Goal: Information Seeking & Learning: Check status

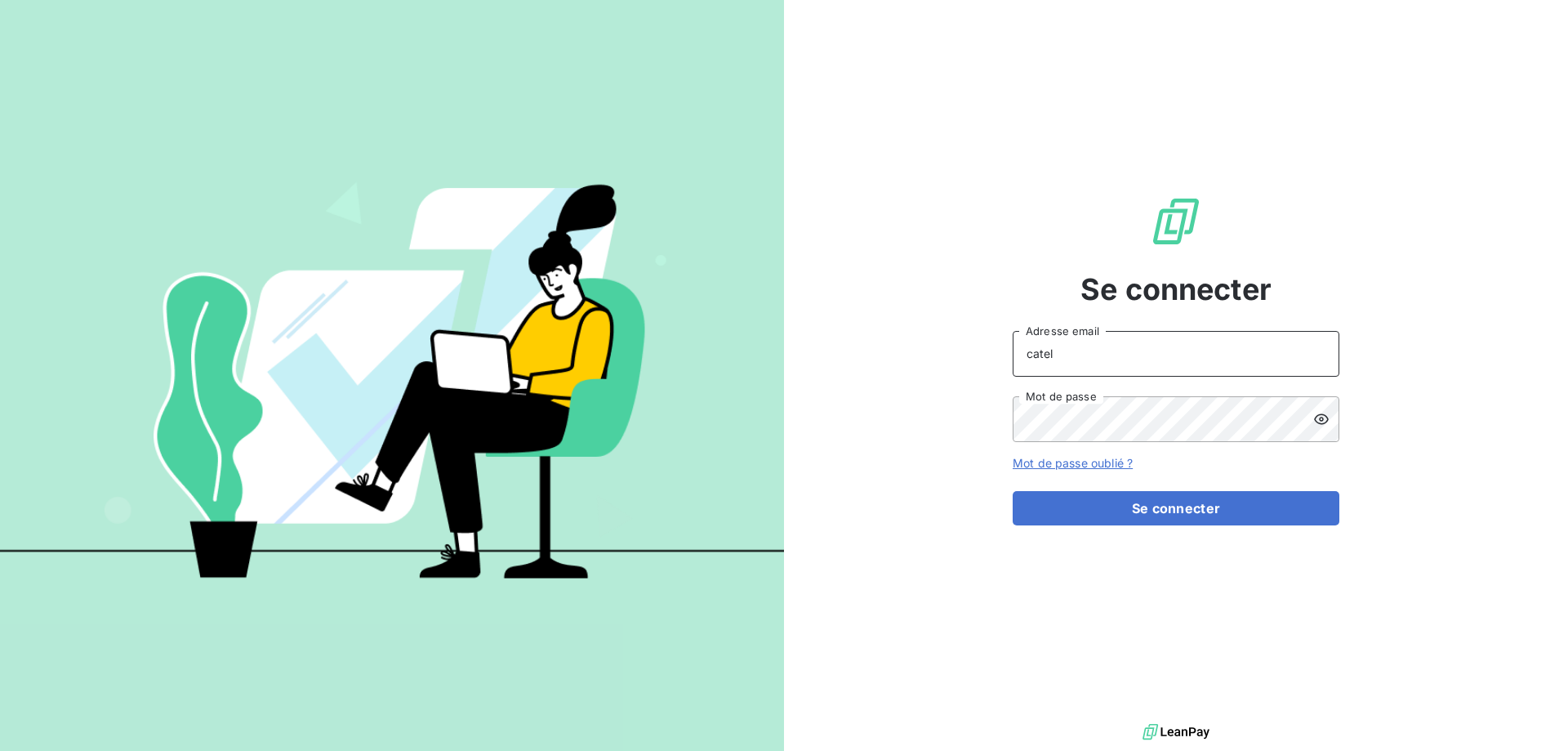
drag, startPoint x: 1071, startPoint y: 356, endPoint x: 978, endPoint y: 351, distance: 93.1
click at [993, 358] on div "Se connecter catel Adresse email Mot de passe Mot de passe oublié ? Se connecter" at bounding box center [1176, 360] width 784 height 719
type input "[PERSON_NAME][EMAIL_ADDRESS][DOMAIN_NAME]"
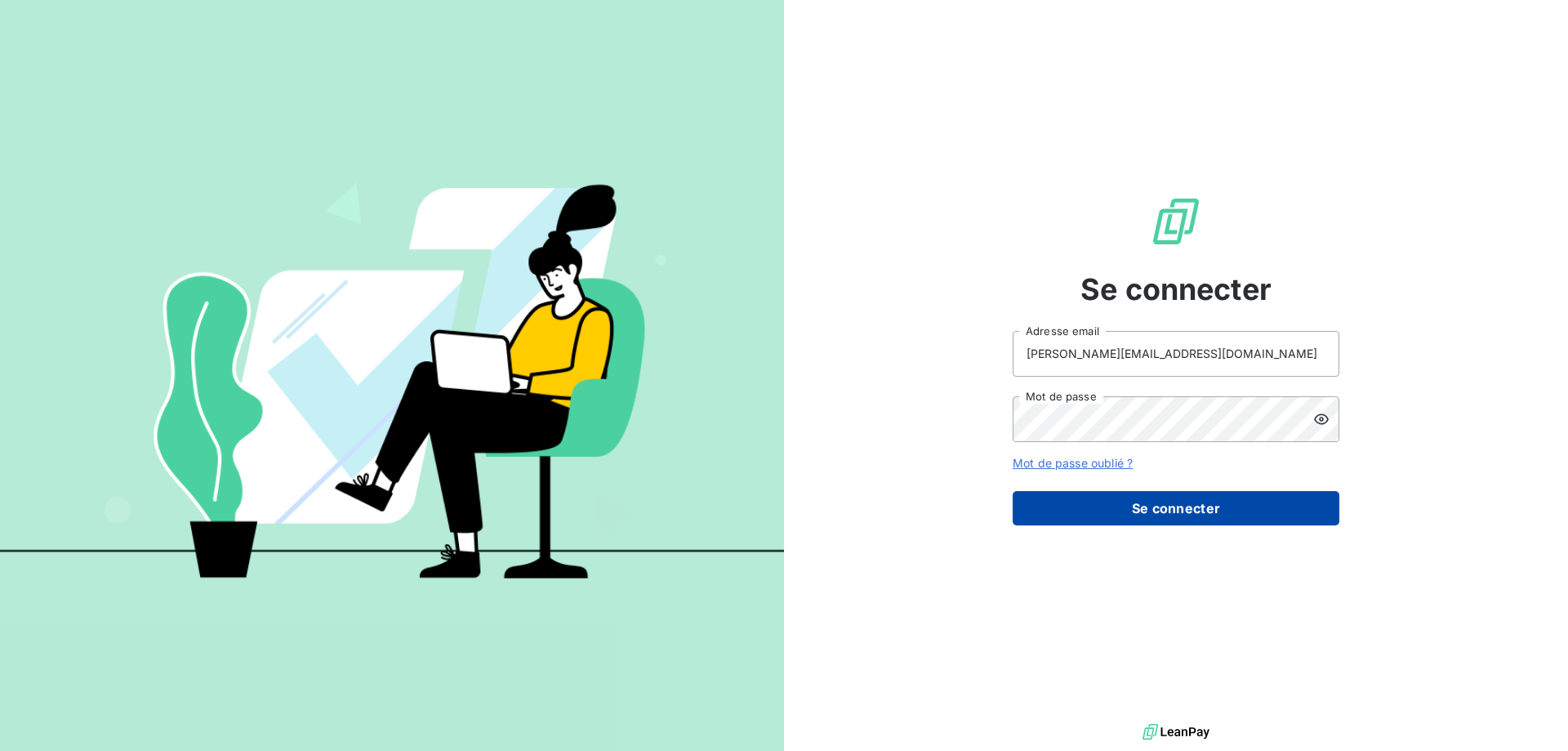
click at [1155, 506] on button "Se connecter" at bounding box center [1175, 508] width 326 height 34
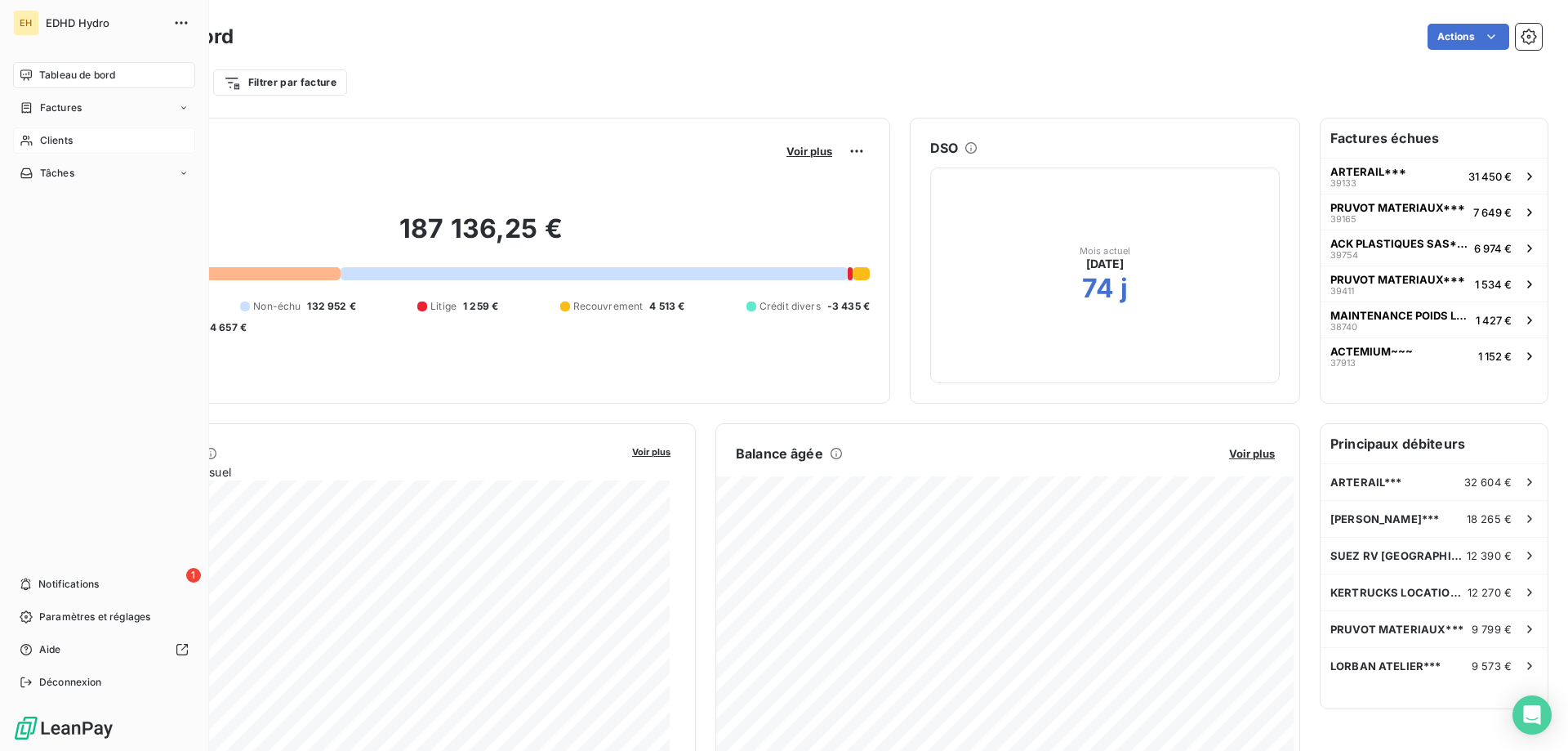
click at [67, 136] on span "Clients" at bounding box center [56, 140] width 32 height 15
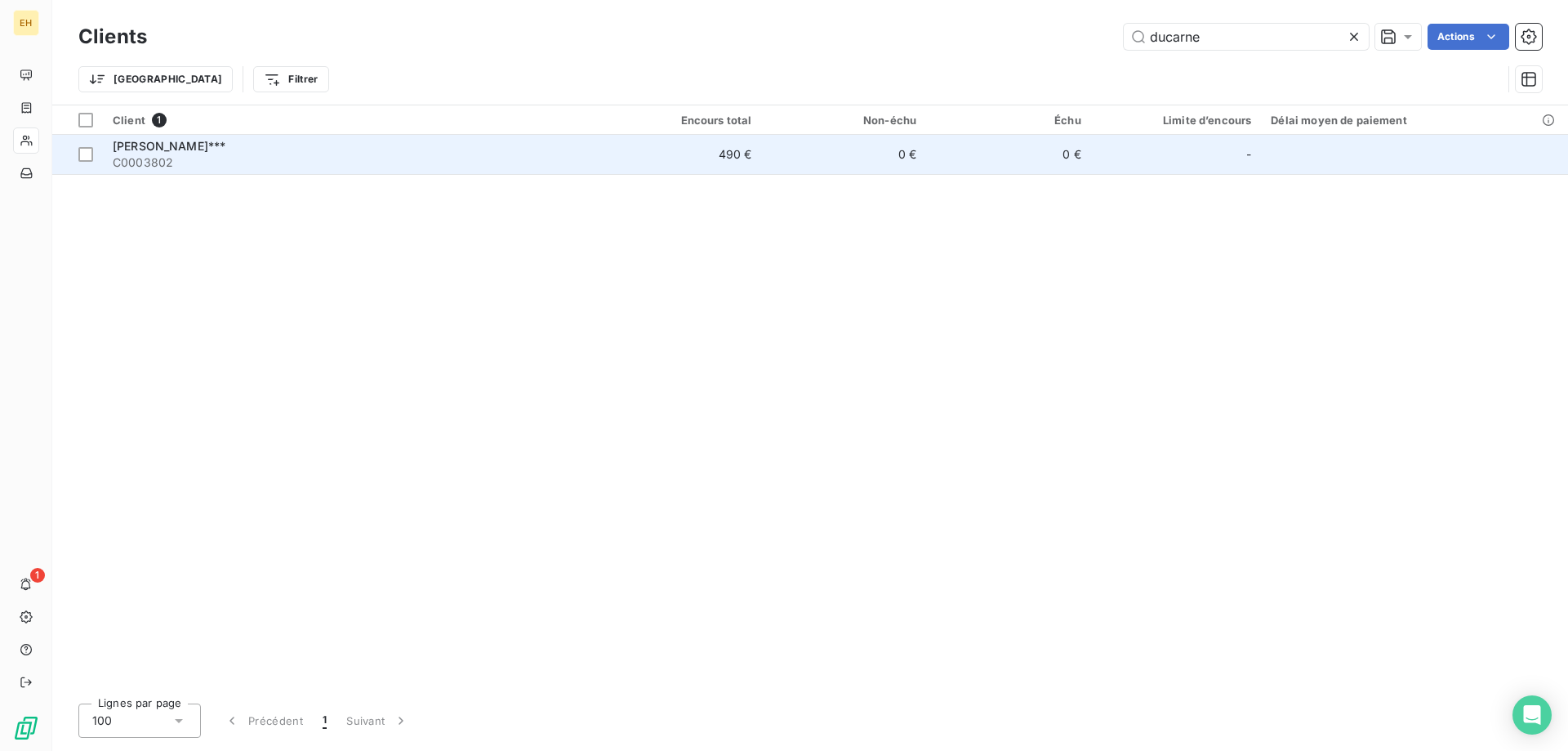
type input "ducarne"
click at [179, 147] on span "[PERSON_NAME]***" at bounding box center [169, 145] width 113 height 14
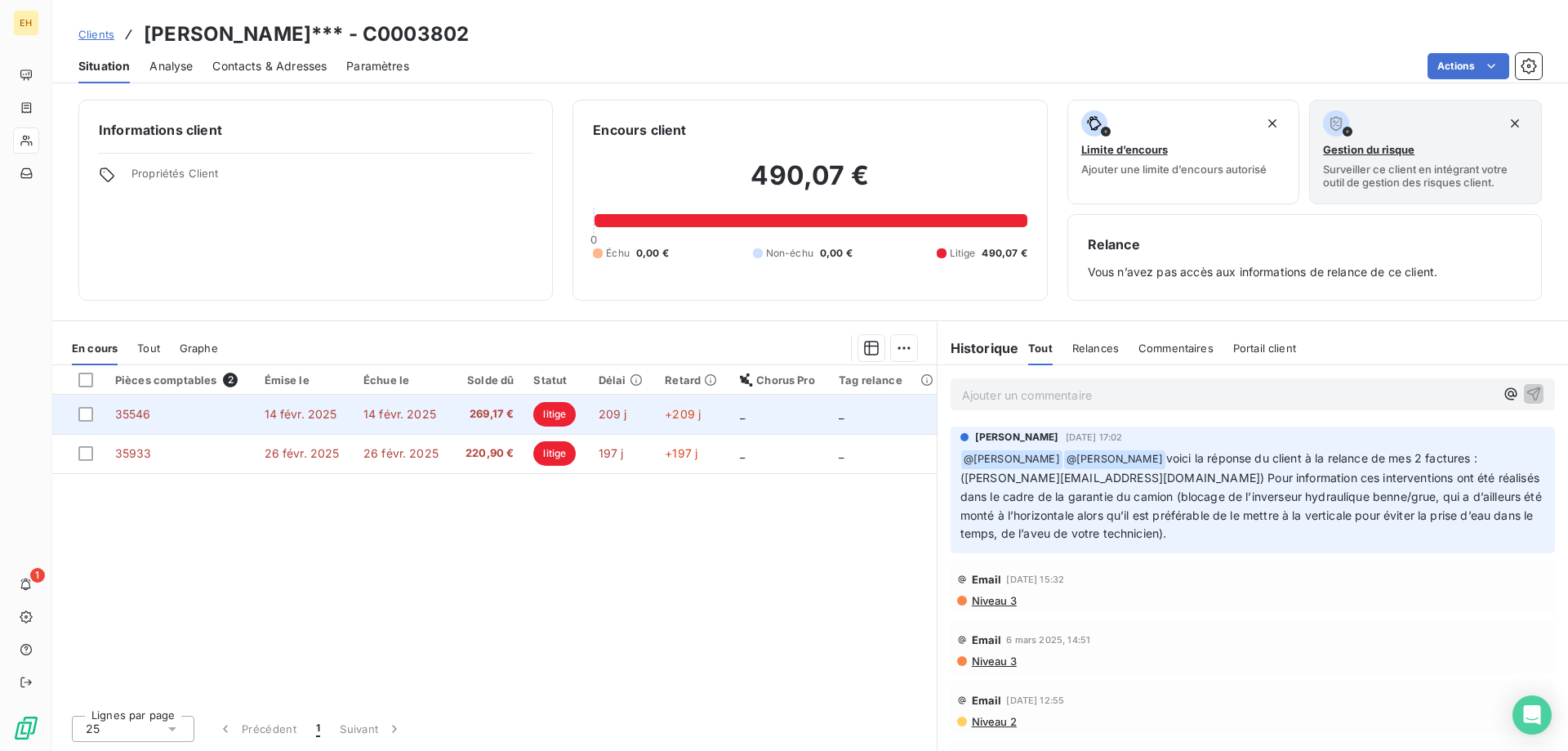
click at [551, 414] on span "litige" at bounding box center [554, 414] width 42 height 24
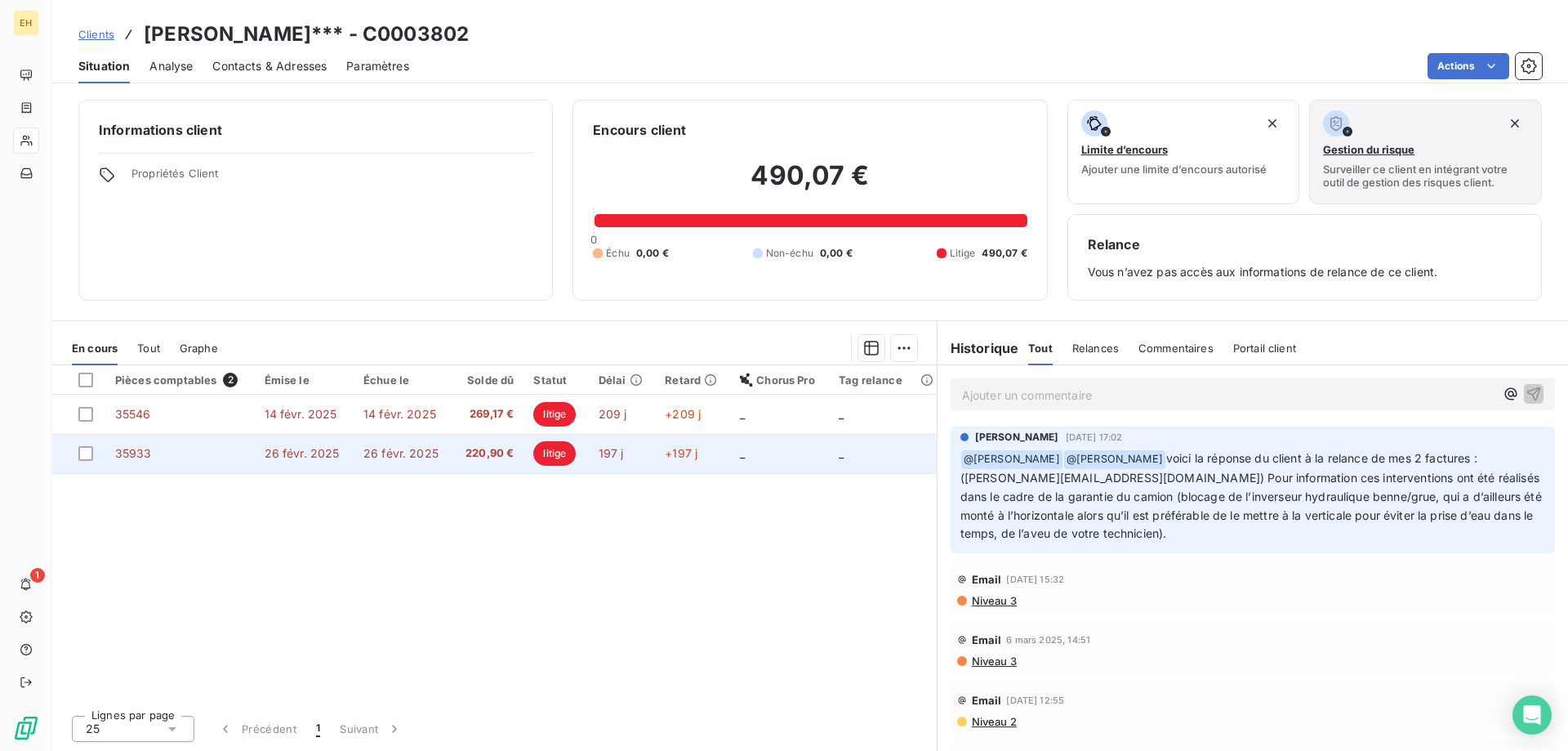
click at [555, 451] on span "litige" at bounding box center [554, 453] width 42 height 24
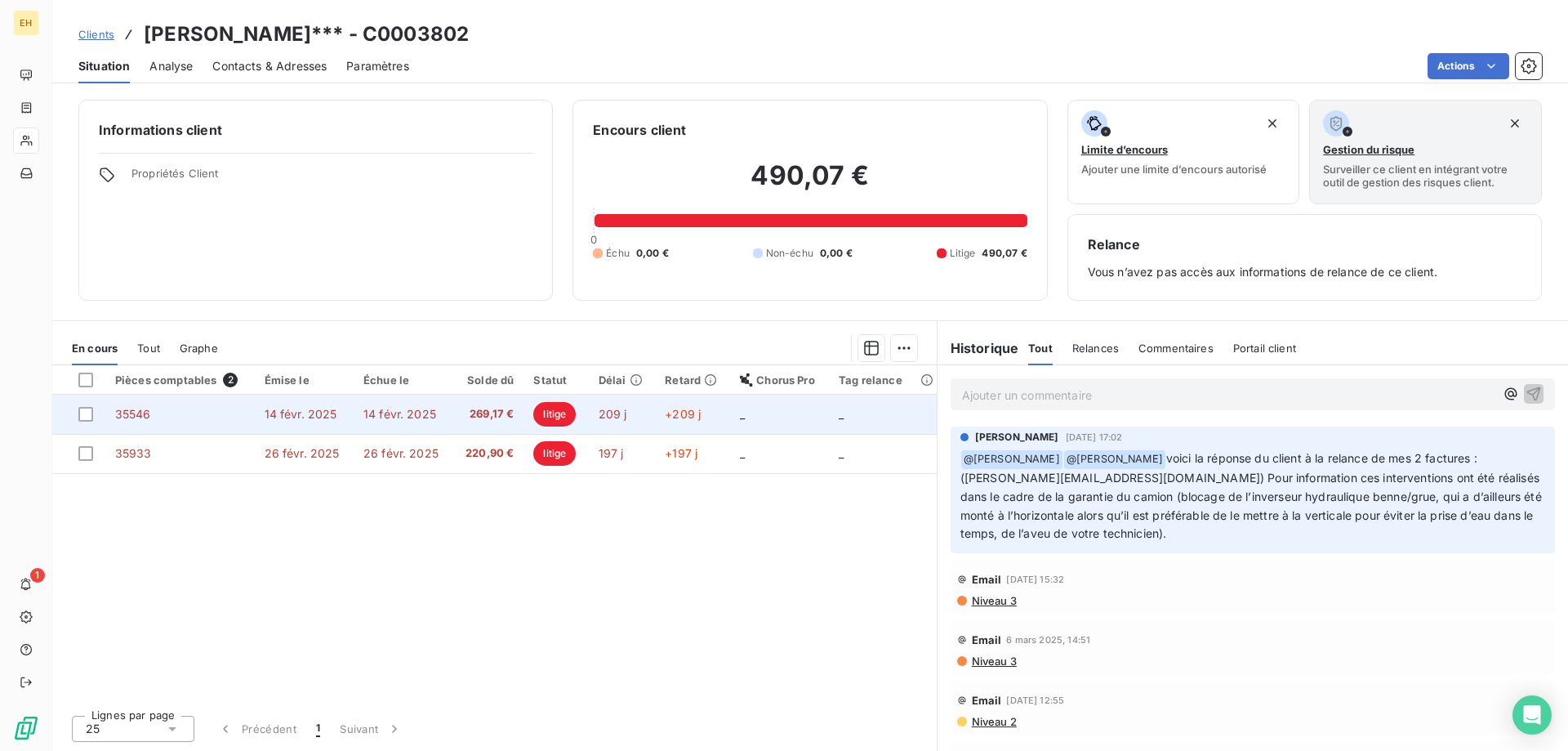
click at [406, 413] on span "14 févr. 2025" at bounding box center [400, 414] width 73 height 14
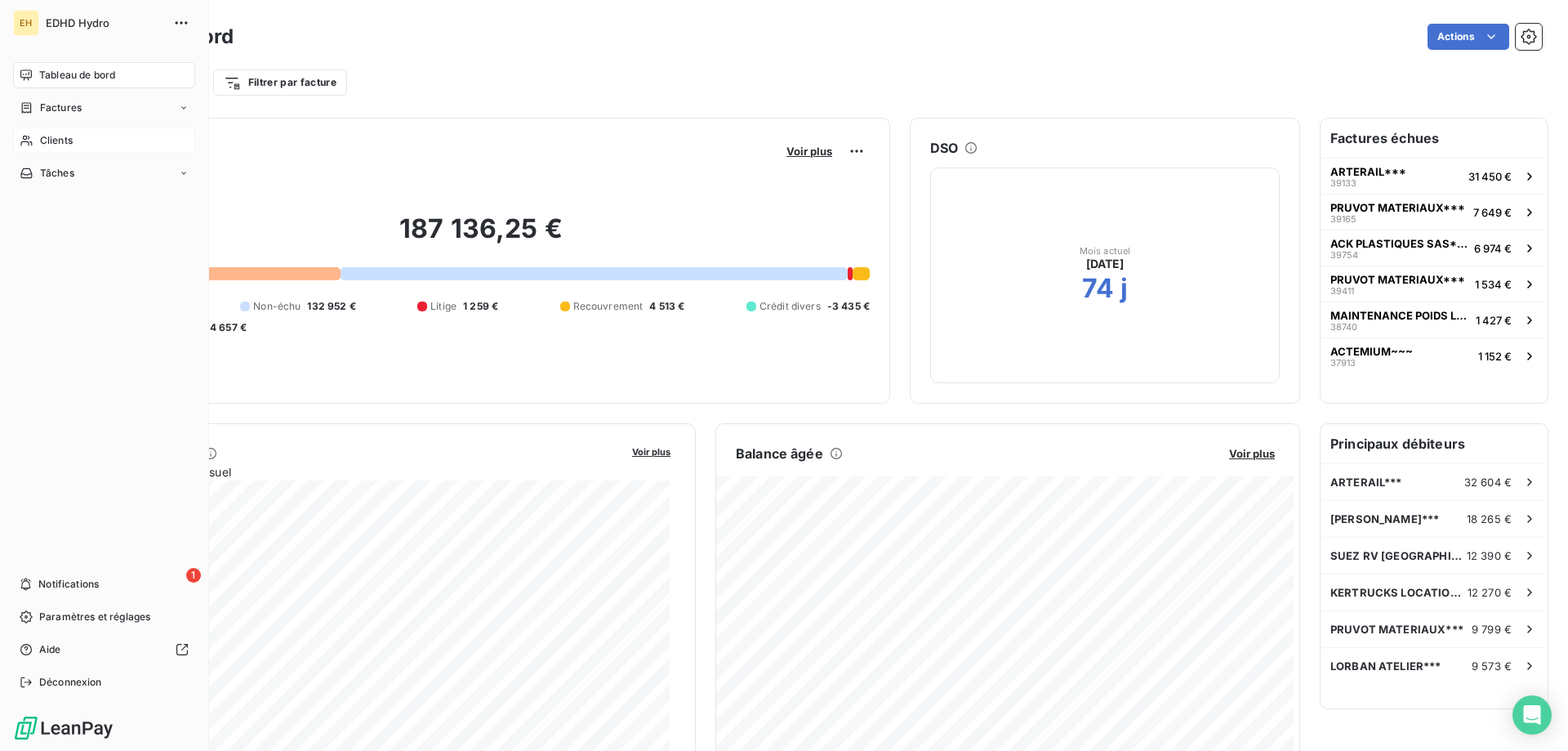
click at [83, 139] on div "Clients" at bounding box center [104, 140] width 182 height 26
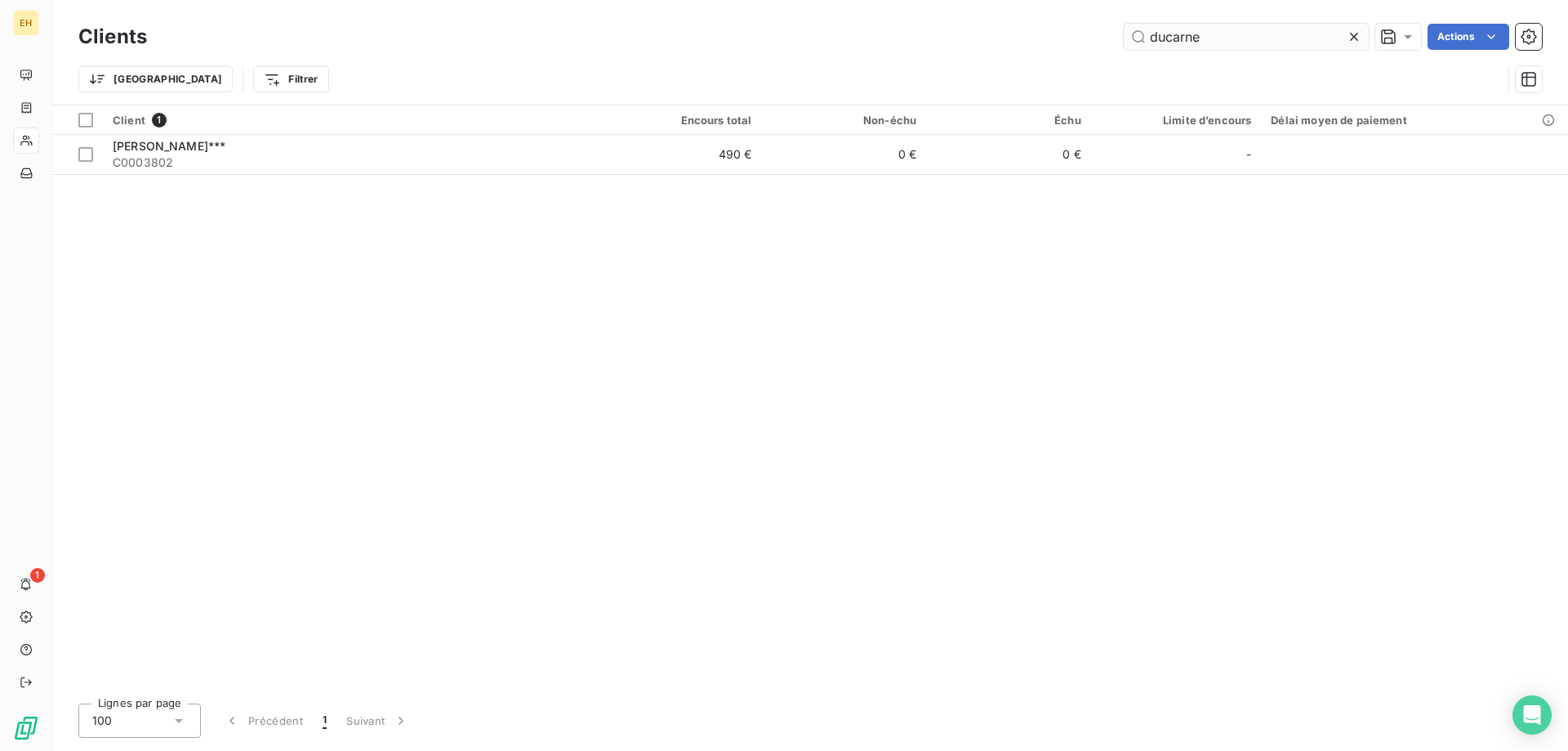
type input "ducarne"
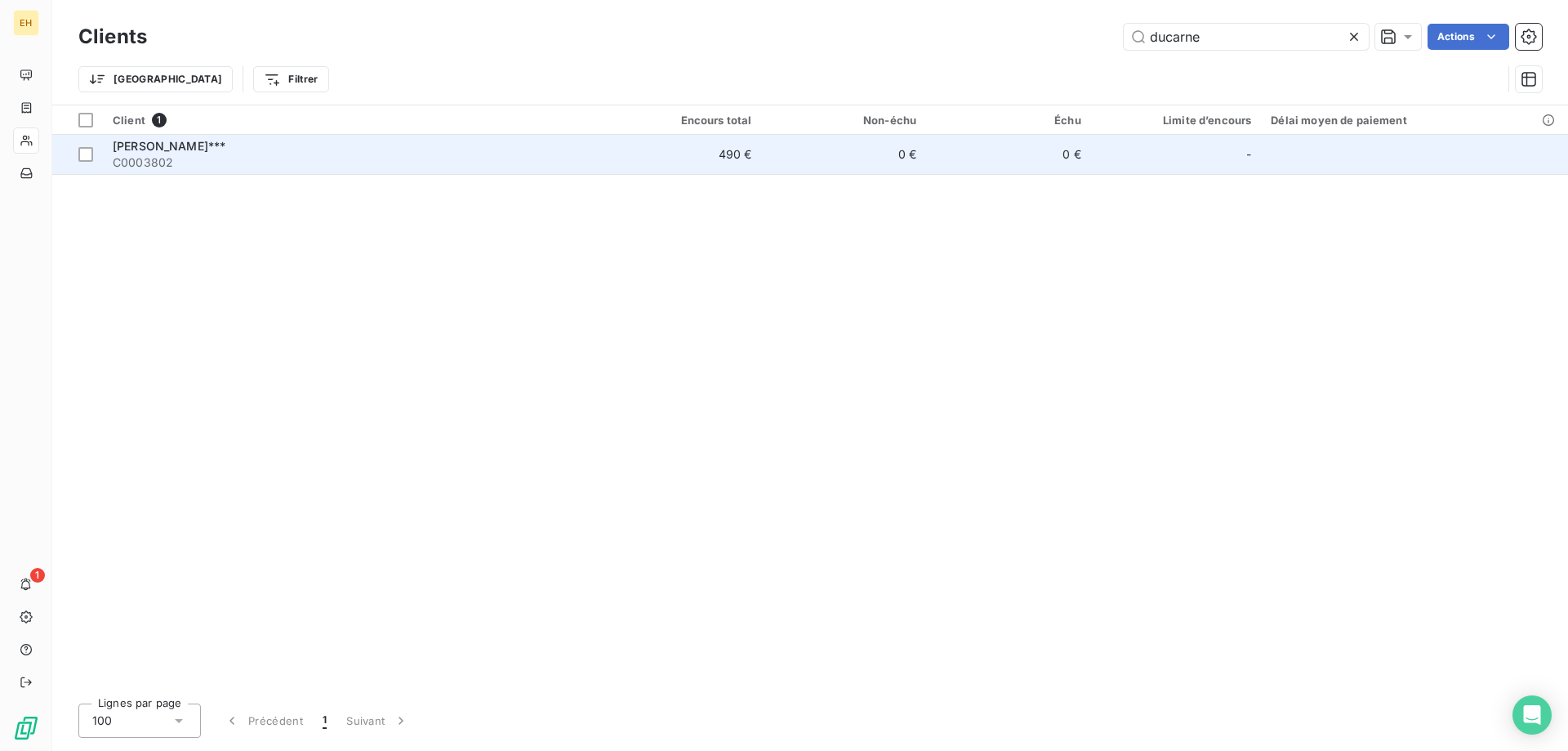
click at [215, 150] on span "[PERSON_NAME]***" at bounding box center [169, 145] width 113 height 14
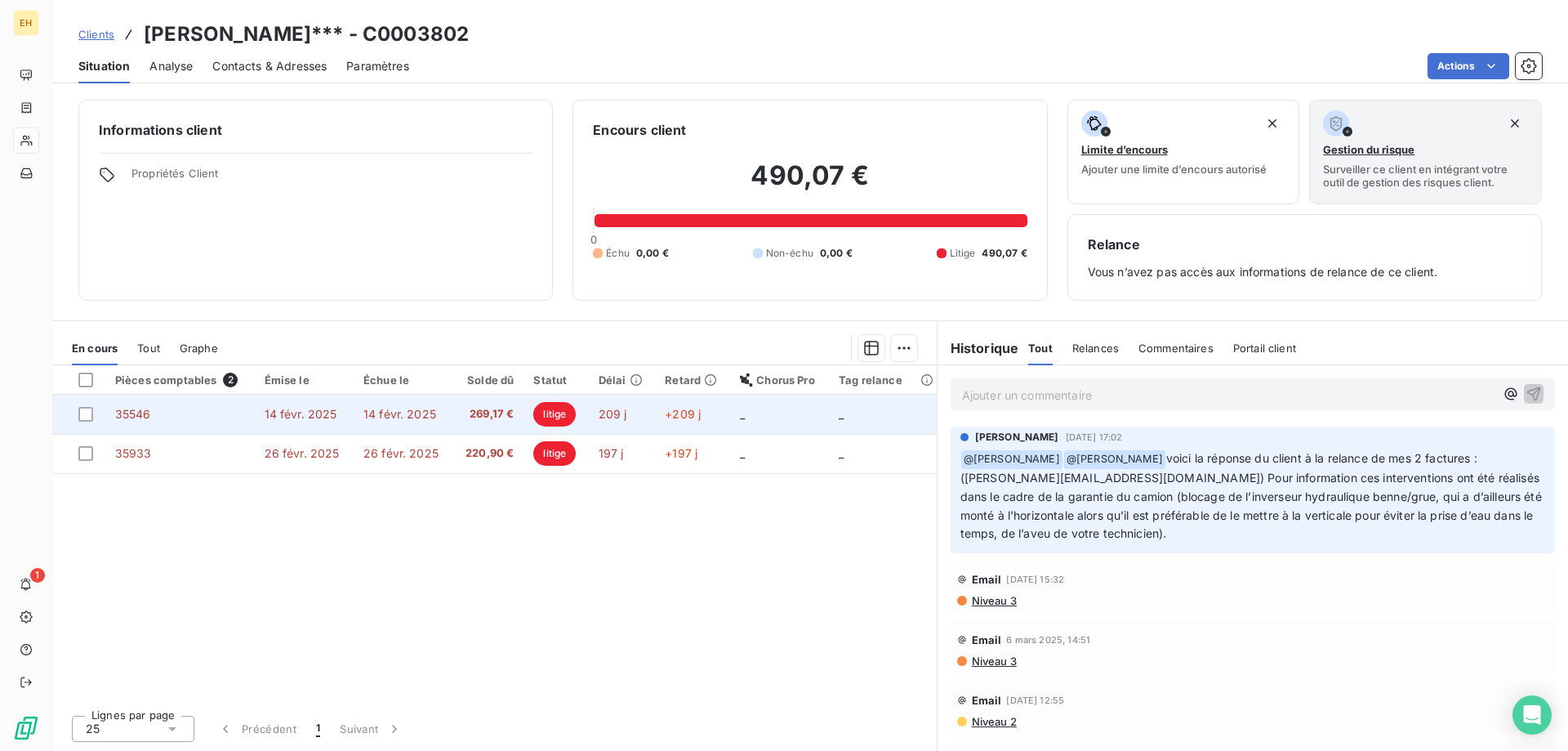
click at [420, 411] on span "14 févr. 2025" at bounding box center [400, 414] width 73 height 14
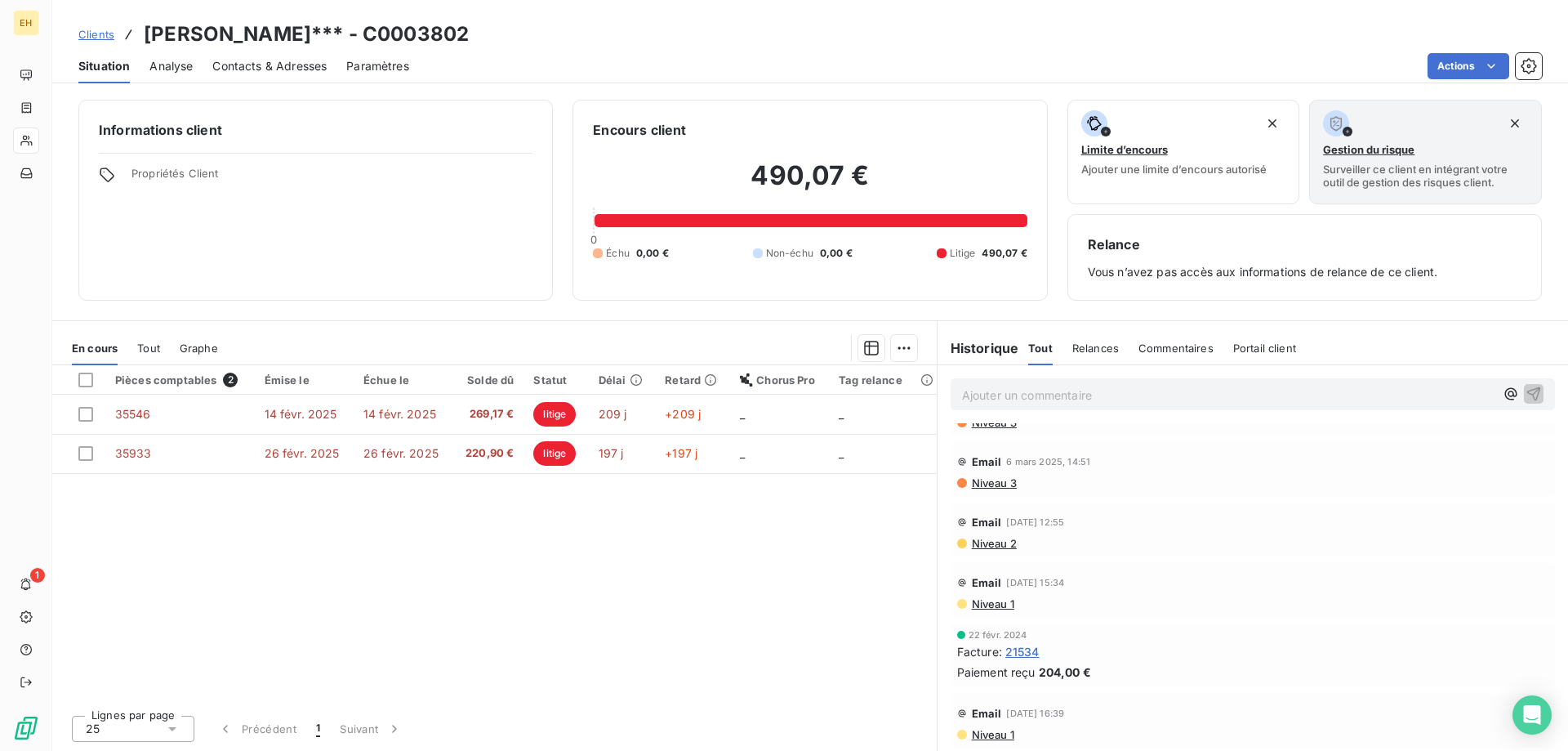
scroll to position [178, 0]
click at [1017, 653] on span "21534" at bounding box center [1022, 651] width 34 height 17
